Goal: Information Seeking & Learning: Learn about a topic

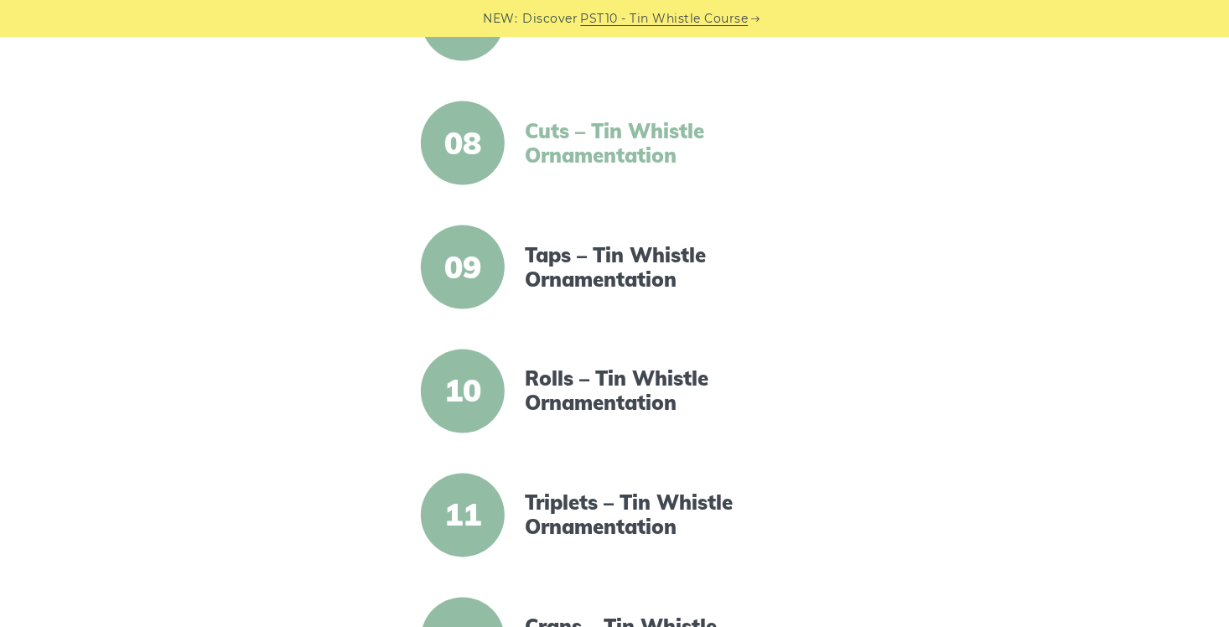
scroll to position [1258, 0]
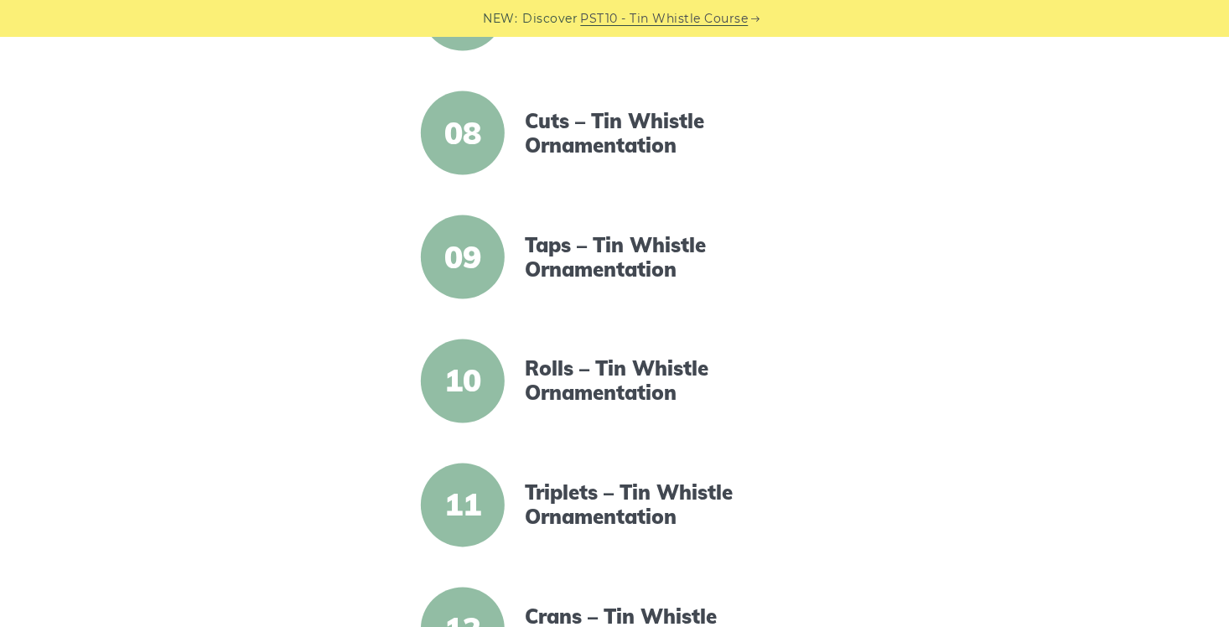
click at [476, 272] on span "09" at bounding box center [463, 258] width 84 height 84
click at [578, 273] on link "Taps – Tin Whistle Ornamentation" at bounding box center [669, 257] width 288 height 49
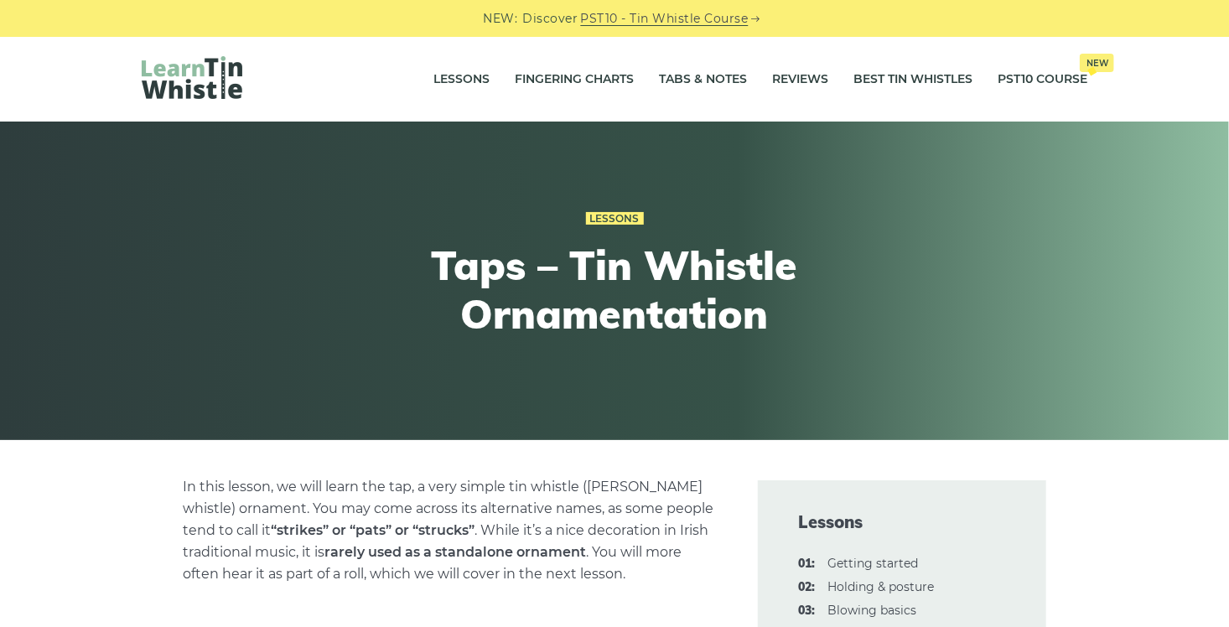
click at [836, 361] on div "Lessons Taps – Tin Whistle Ornamentation" at bounding box center [614, 281] width 617 height 229
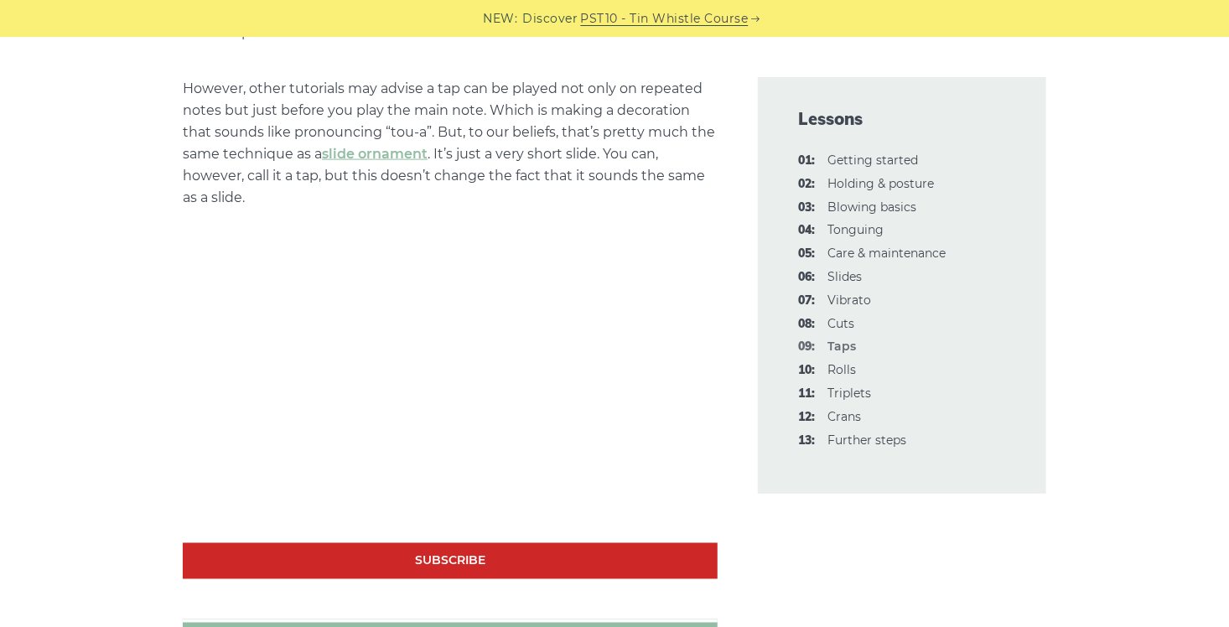
scroll to position [1090, 0]
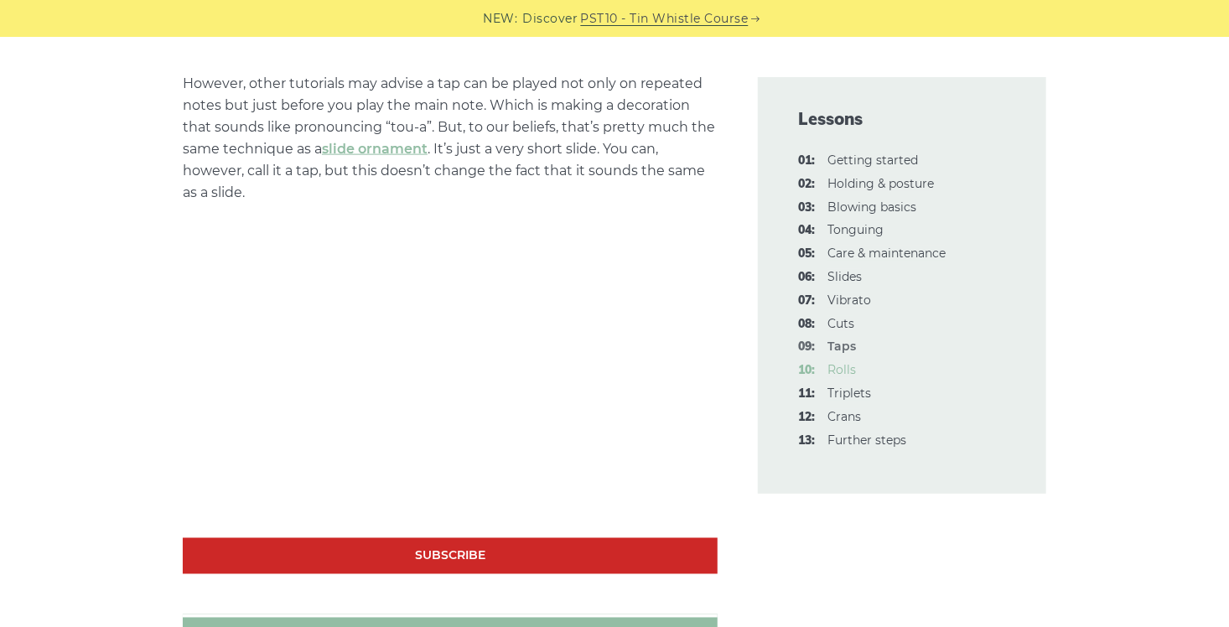
click at [845, 376] on link "10: Rolls" at bounding box center [842, 369] width 29 height 15
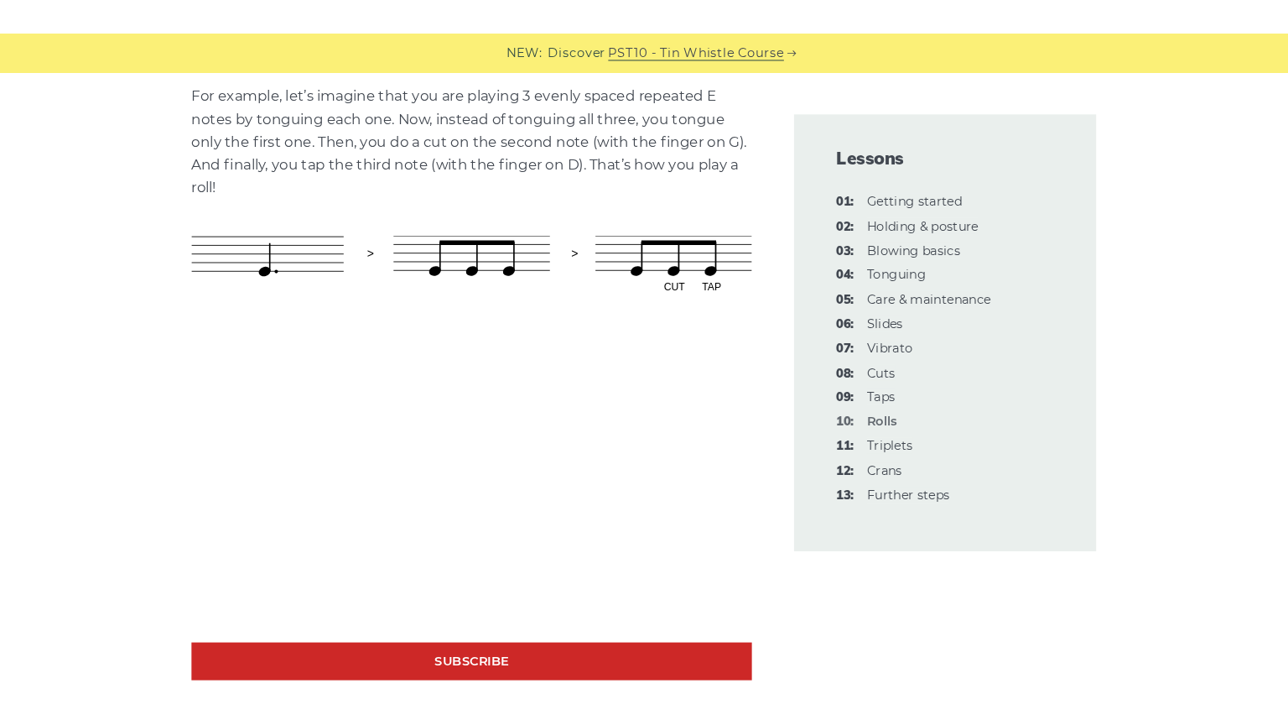
scroll to position [1006, 0]
